Goal: Transaction & Acquisition: Obtain resource

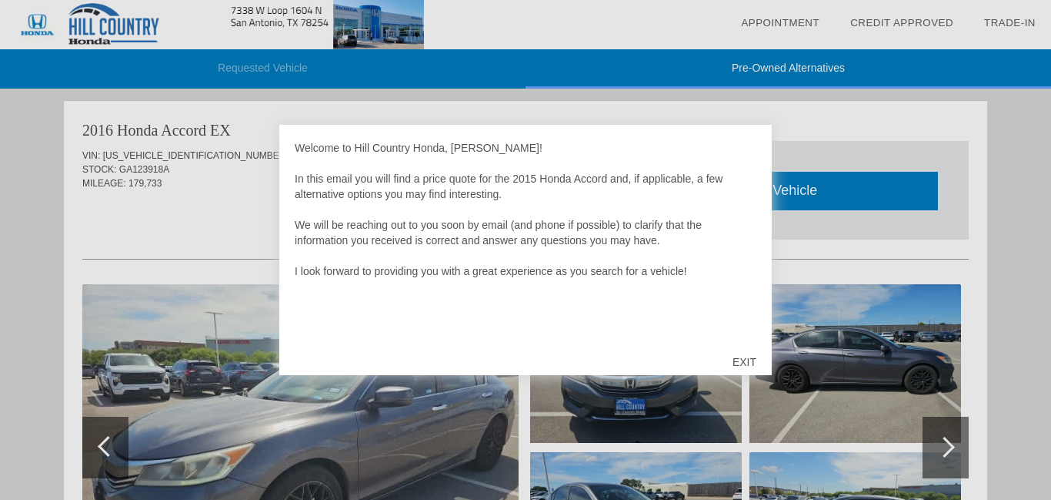
click at [958, 119] on div at bounding box center [525, 250] width 1051 height 500
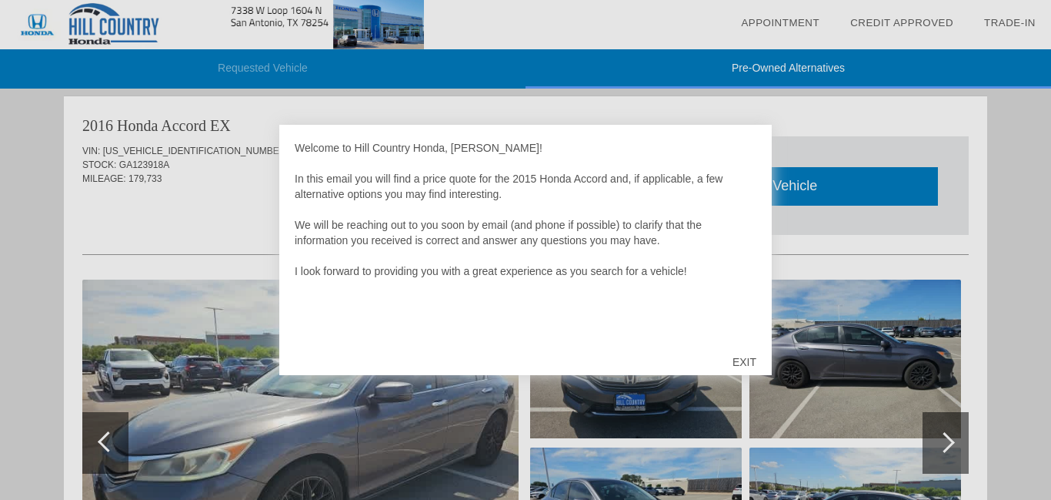
click at [750, 363] on div "EXIT" at bounding box center [744, 362] width 55 height 46
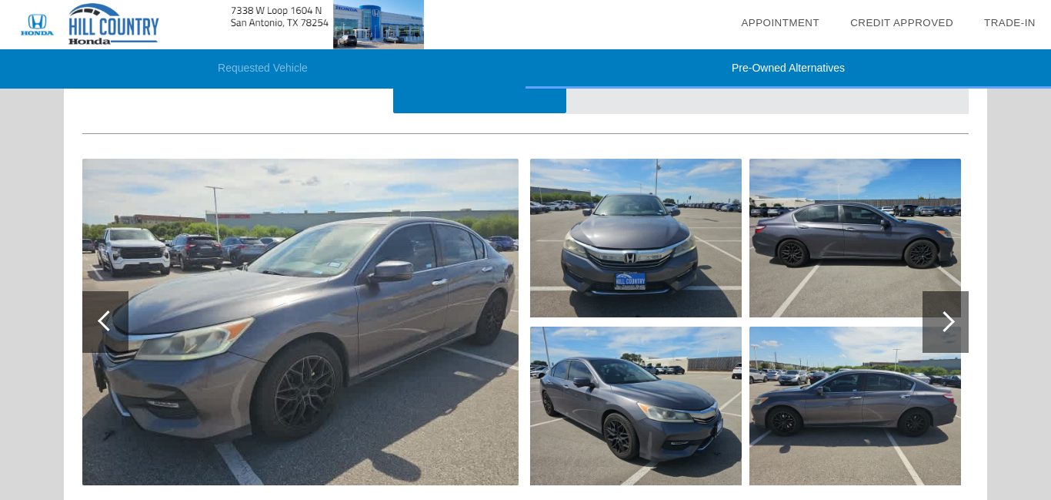
scroll to position [128, 0]
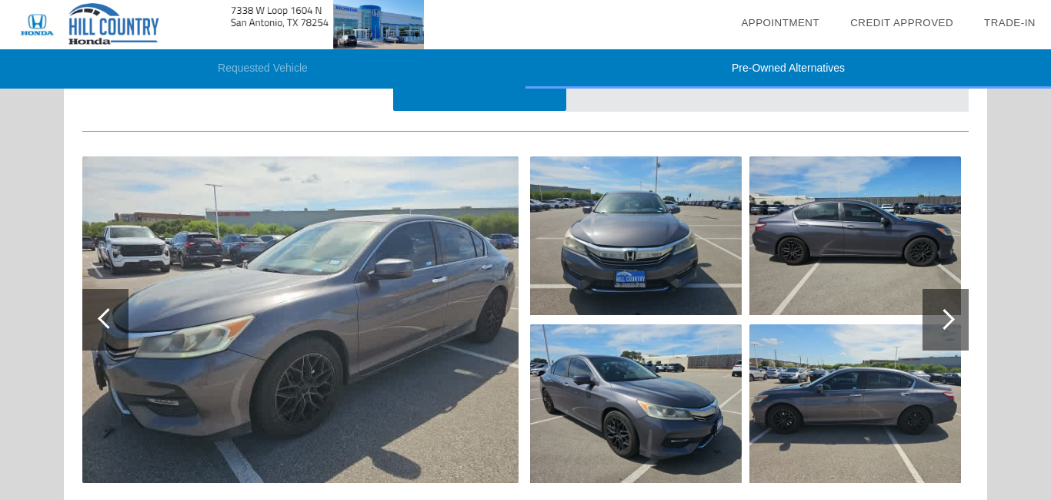
click at [943, 314] on div at bounding box center [944, 319] width 21 height 21
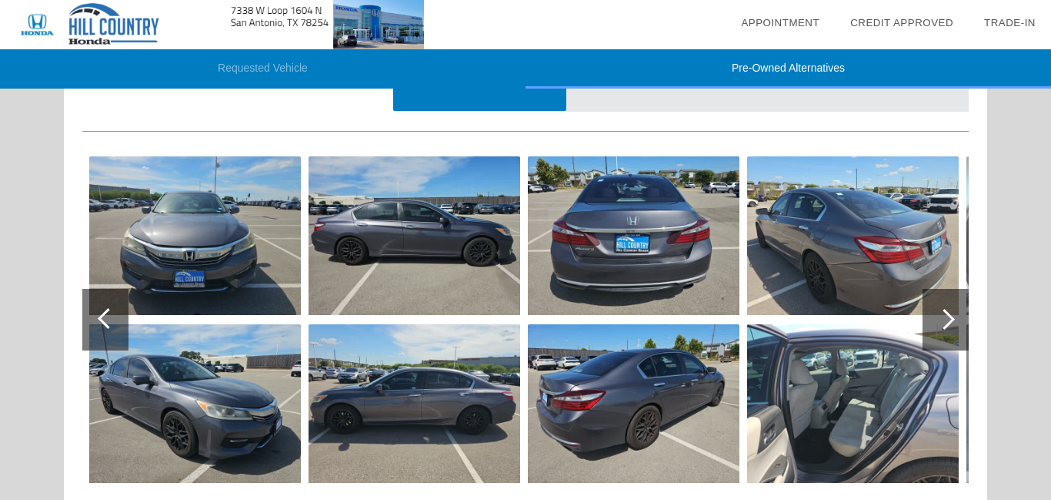
click at [943, 314] on div at bounding box center [944, 319] width 21 height 21
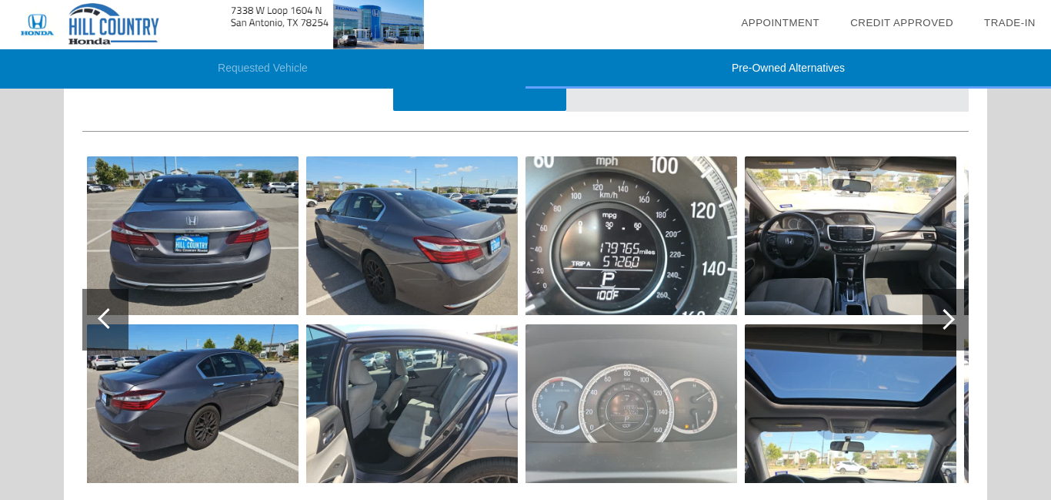
click at [943, 314] on div at bounding box center [944, 319] width 21 height 21
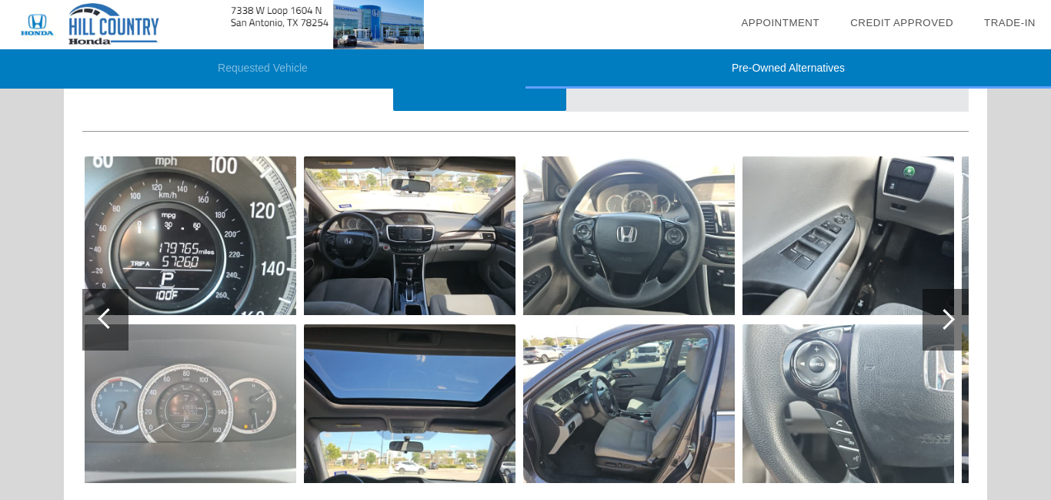
click at [943, 314] on div at bounding box center [944, 319] width 21 height 21
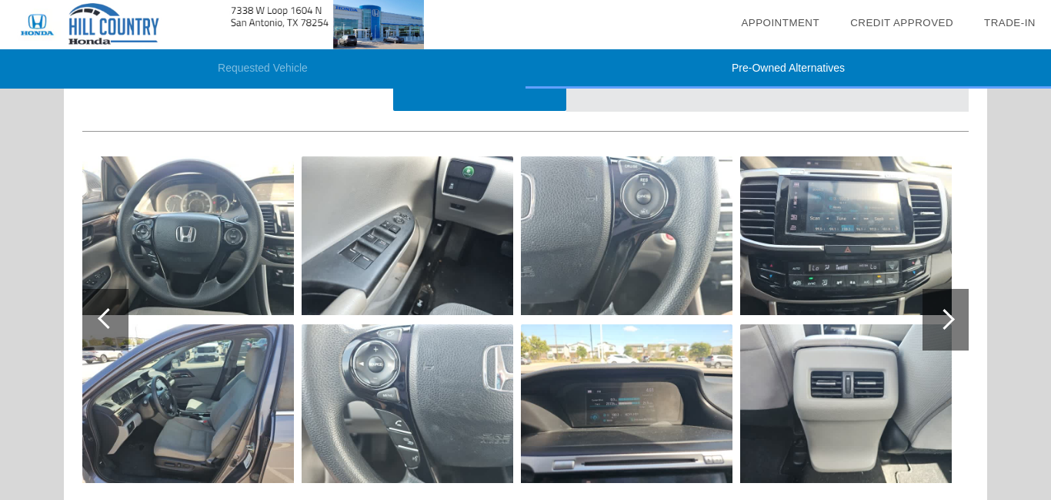
click at [943, 314] on div at bounding box center [944, 319] width 21 height 21
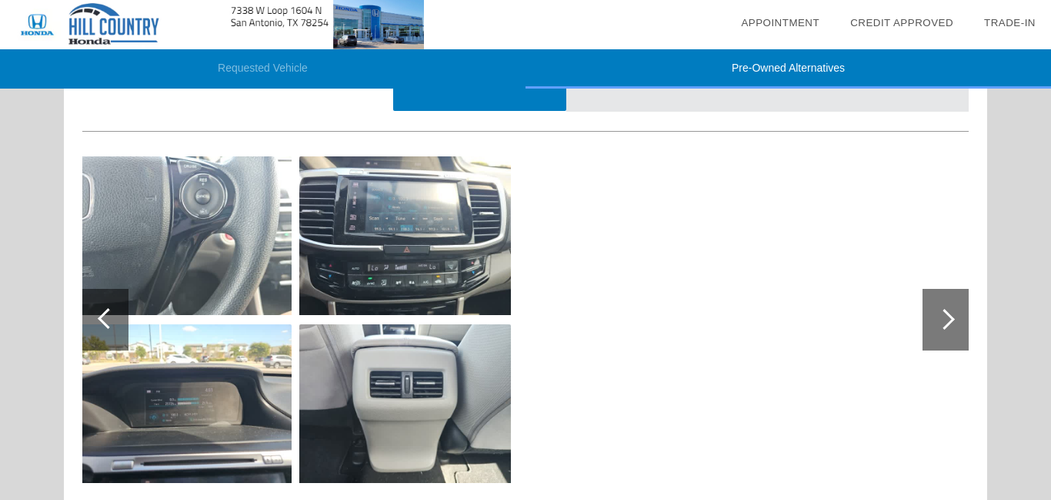
click at [99, 326] on div at bounding box center [105, 320] width 46 height 62
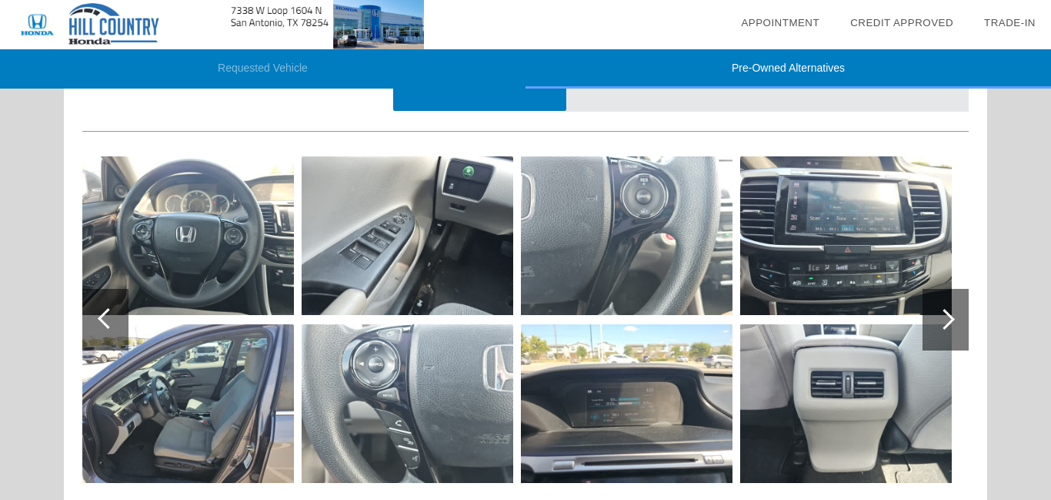
click at [99, 326] on div at bounding box center [105, 320] width 46 height 62
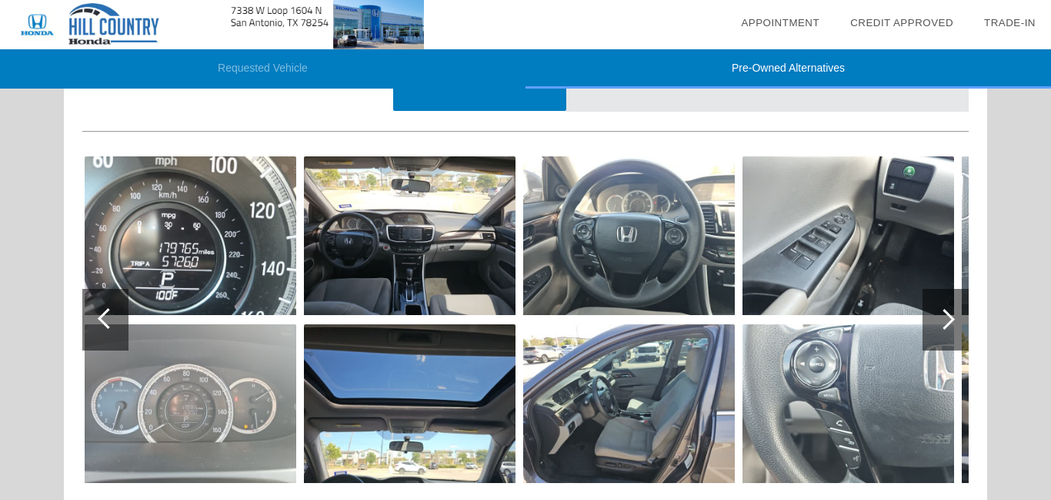
click at [99, 326] on div at bounding box center [105, 320] width 46 height 62
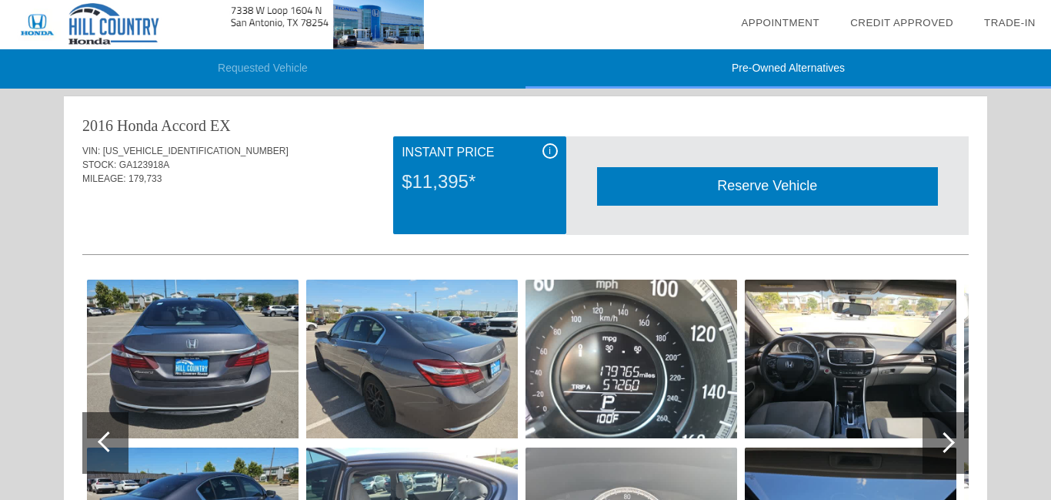
scroll to position [0, 0]
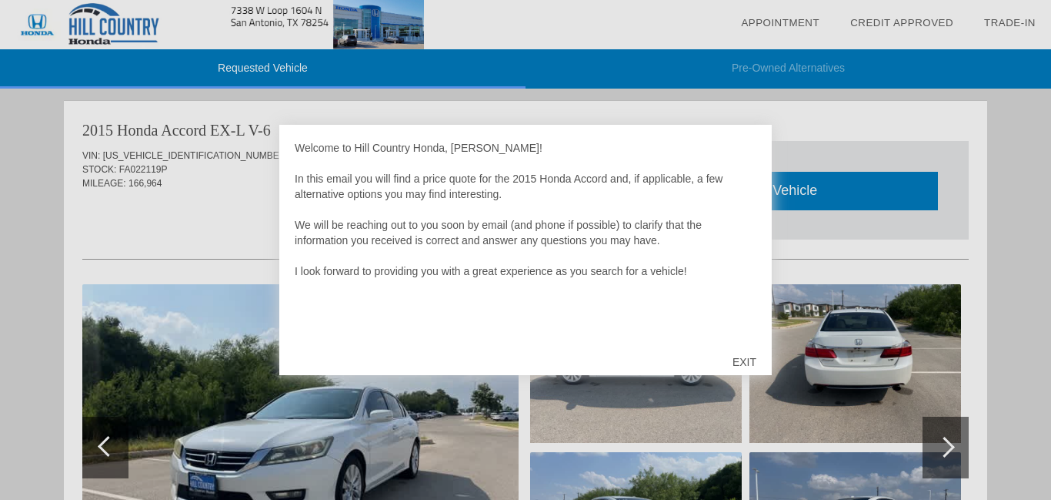
click at [769, 367] on div "EXIT" at bounding box center [744, 362] width 55 height 46
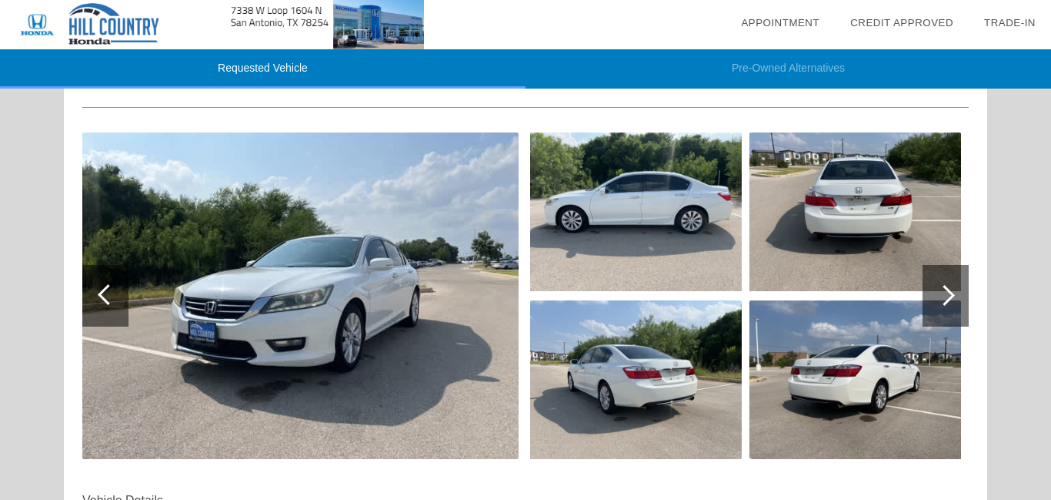
scroll to position [154, 0]
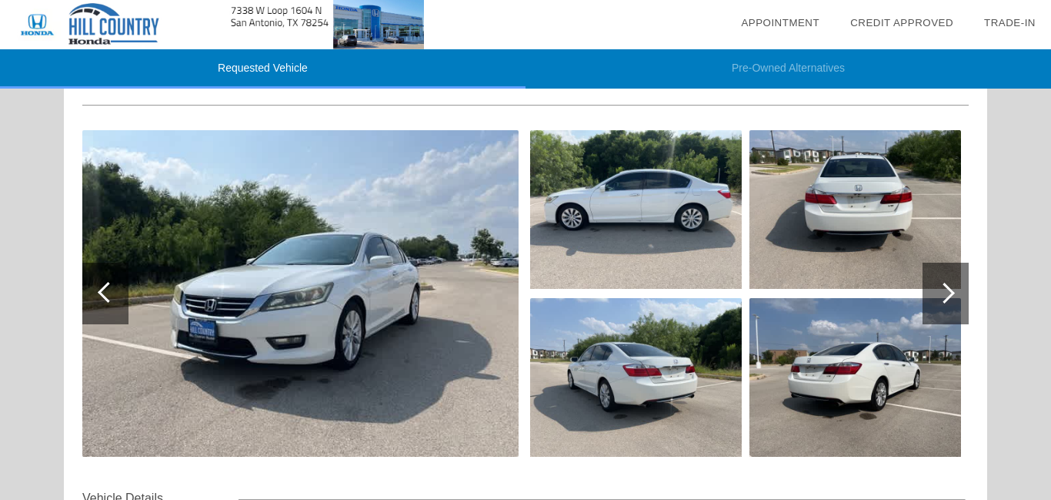
click at [974, 298] on div "2015 Honda Accord EX-L V-6 VIN: 1HGCR3F84FA022119 STOCK: FA022119P MILEAGE: 166…" at bounding box center [526, 390] width 924 height 887
click at [947, 297] on div at bounding box center [944, 292] width 21 height 21
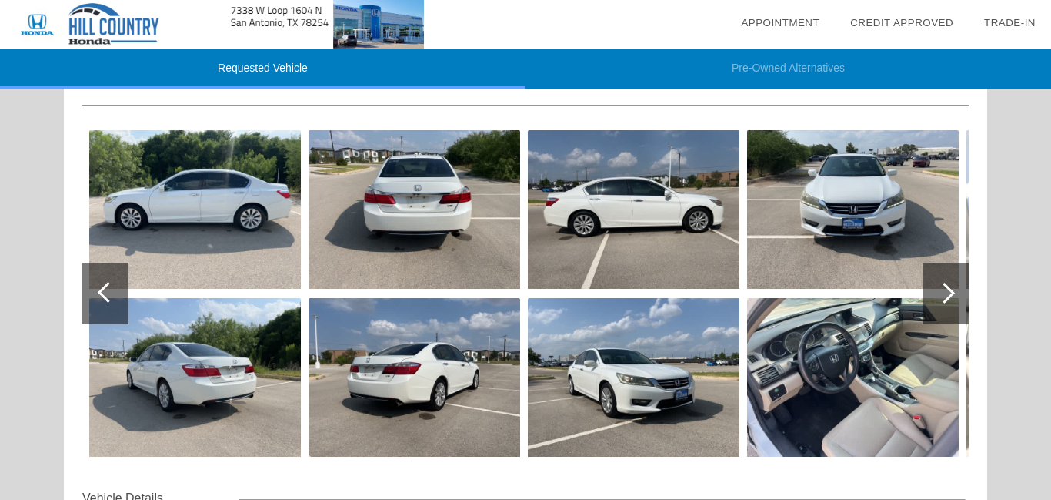
click at [947, 297] on div at bounding box center [944, 292] width 21 height 21
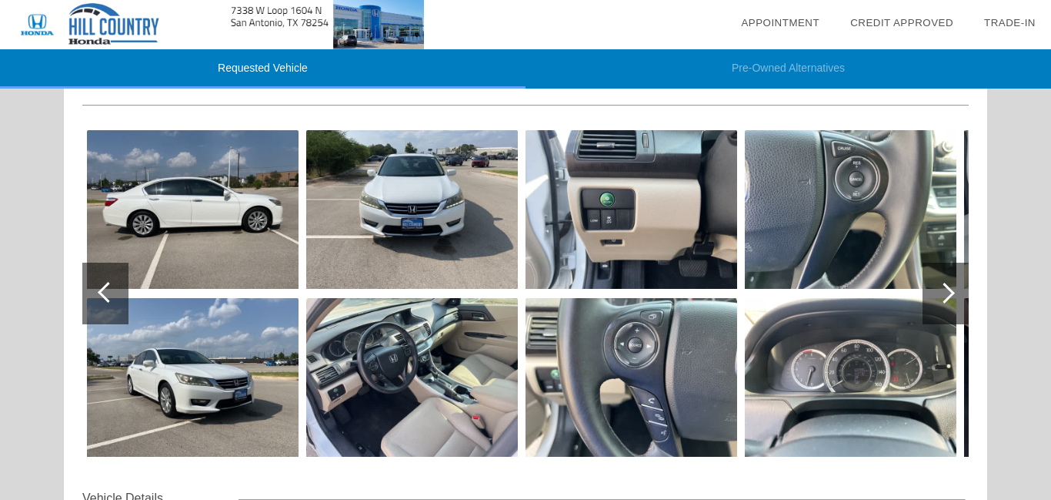
click at [947, 297] on div at bounding box center [944, 292] width 21 height 21
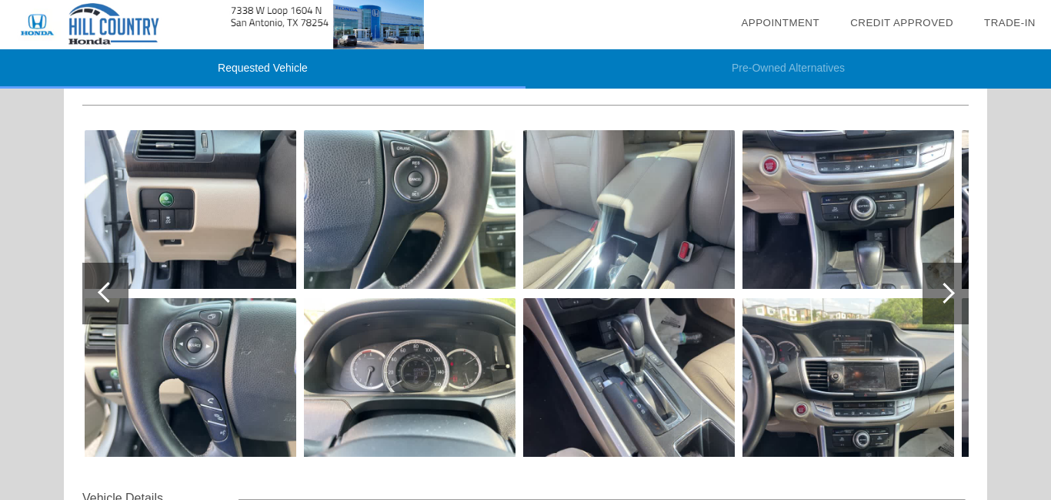
click at [947, 297] on div at bounding box center [944, 292] width 21 height 21
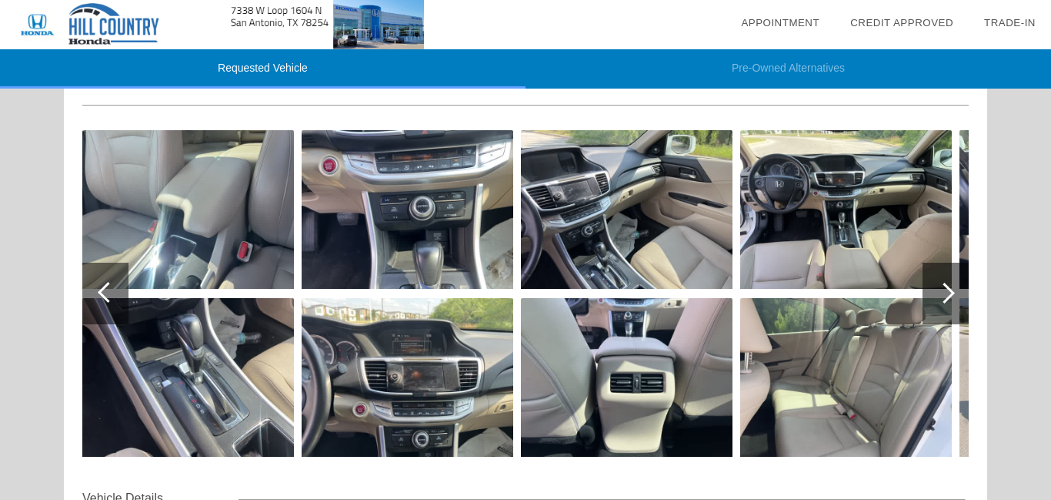
click at [947, 297] on div at bounding box center [944, 292] width 21 height 21
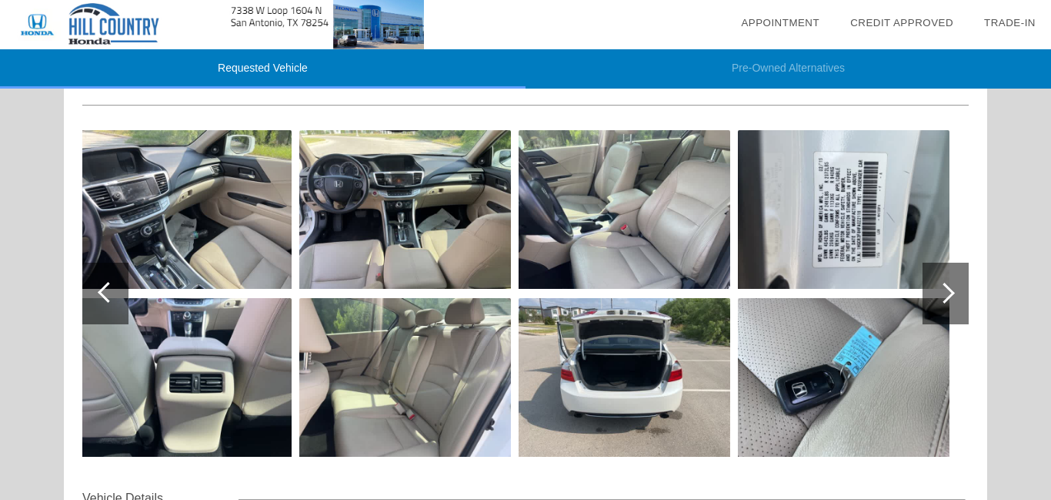
click at [947, 297] on div at bounding box center [944, 292] width 21 height 21
